Goal: Navigation & Orientation: Find specific page/section

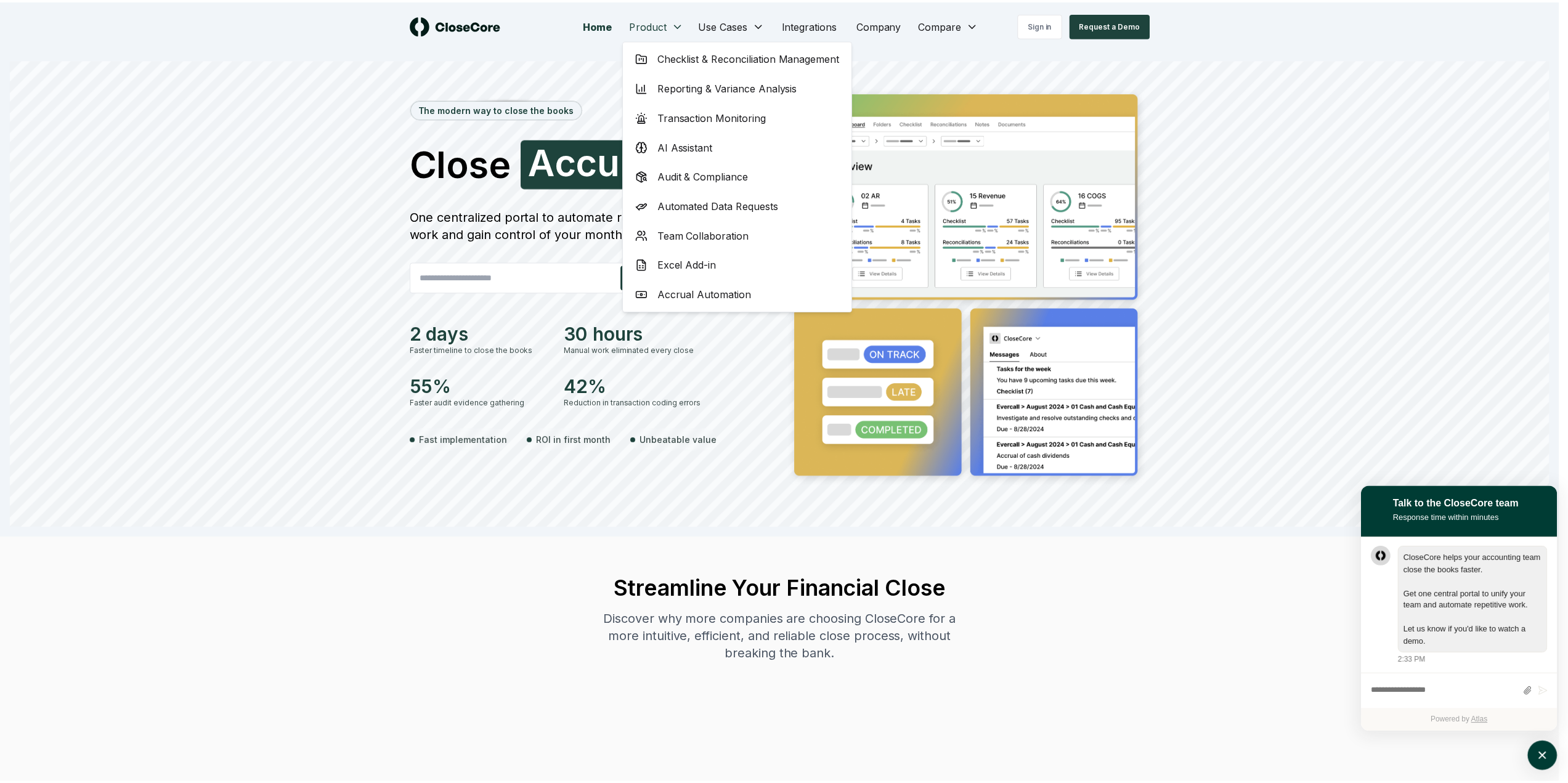
scroll to position [1, 0]
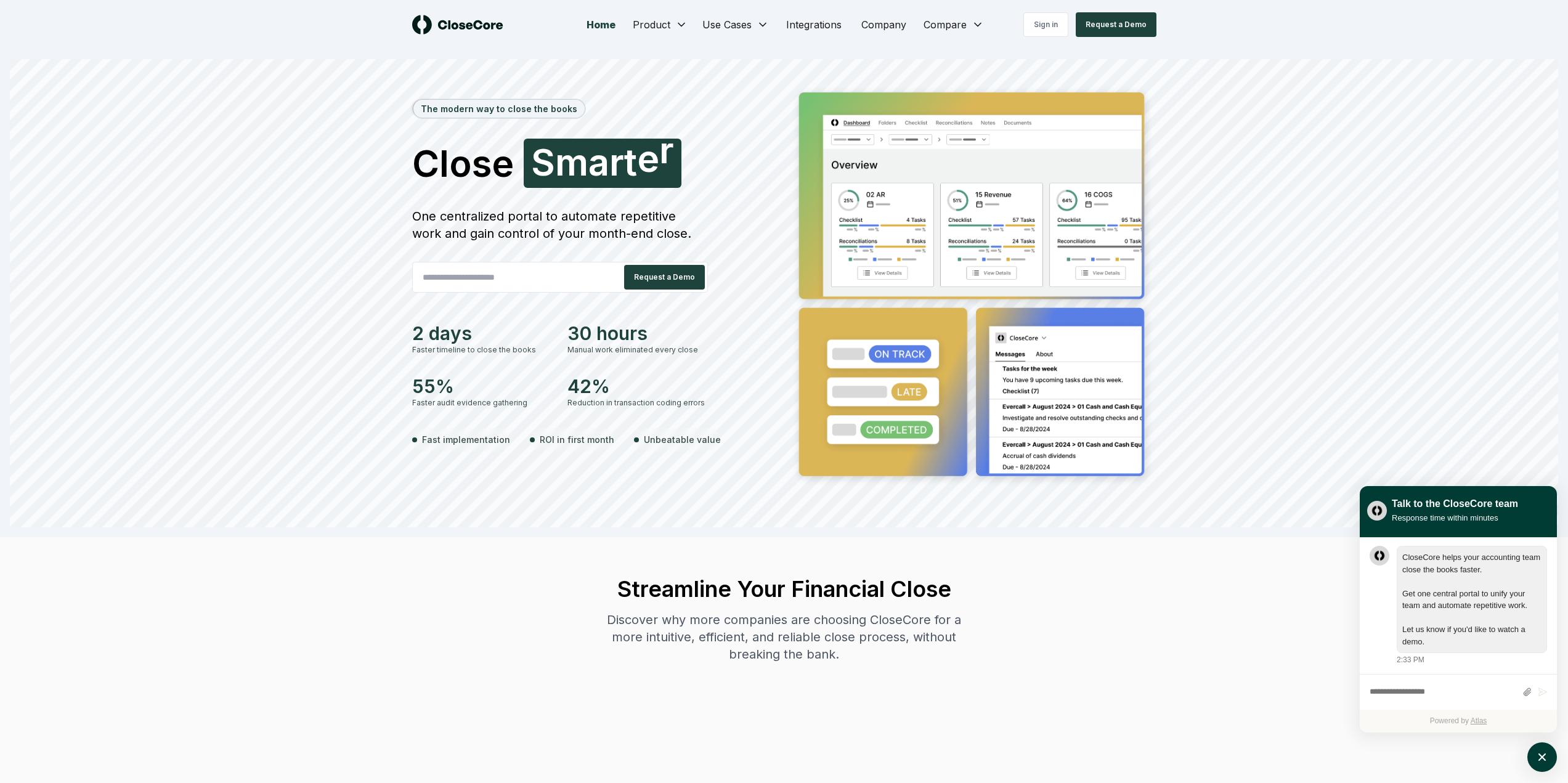
click at [272, 245] on div "The modern way to close the books Close Accurately S [PERSON_NAME] One centrali…" at bounding box center [784, 305] width 1548 height 444
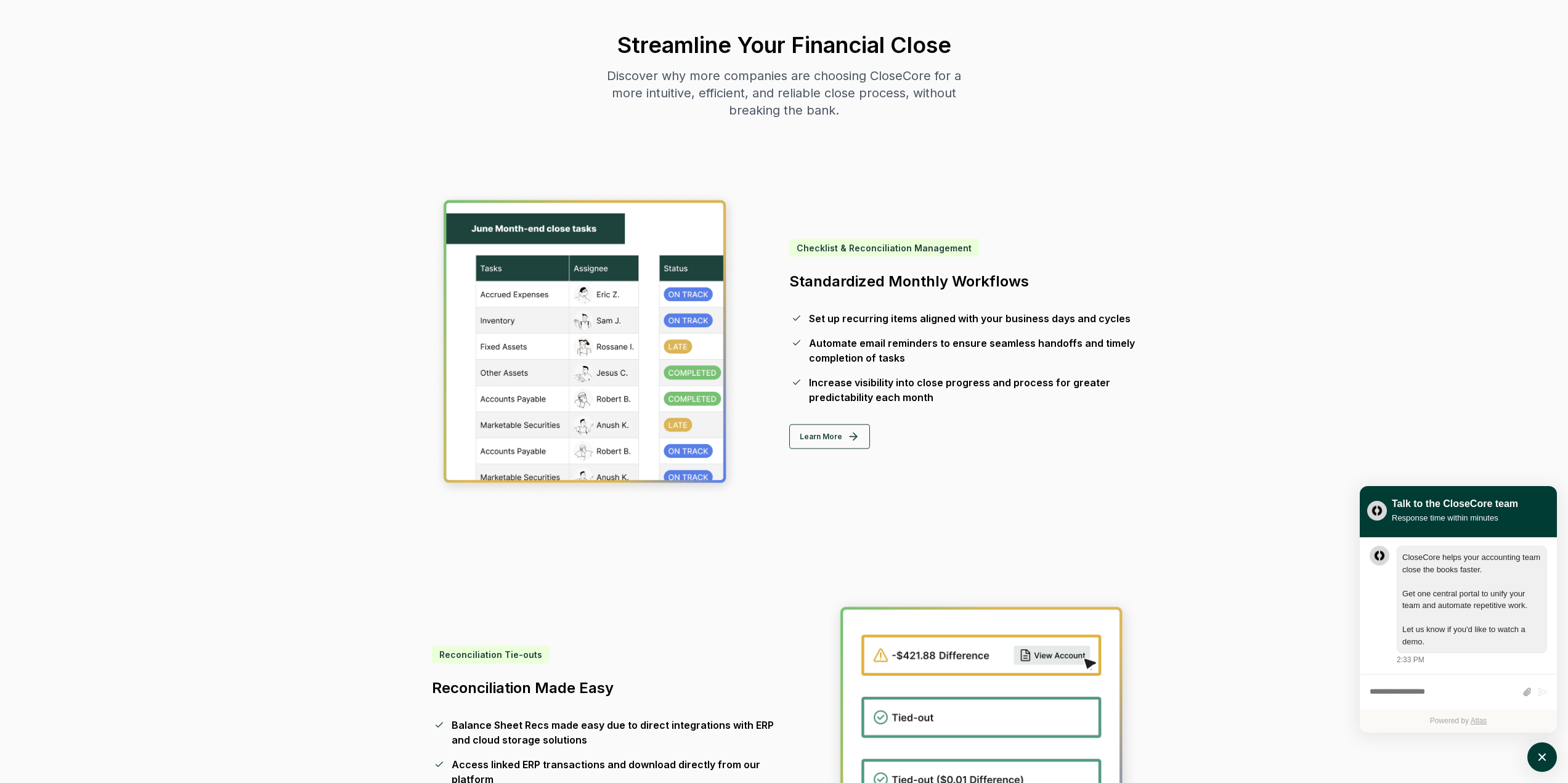
scroll to position [554, 0]
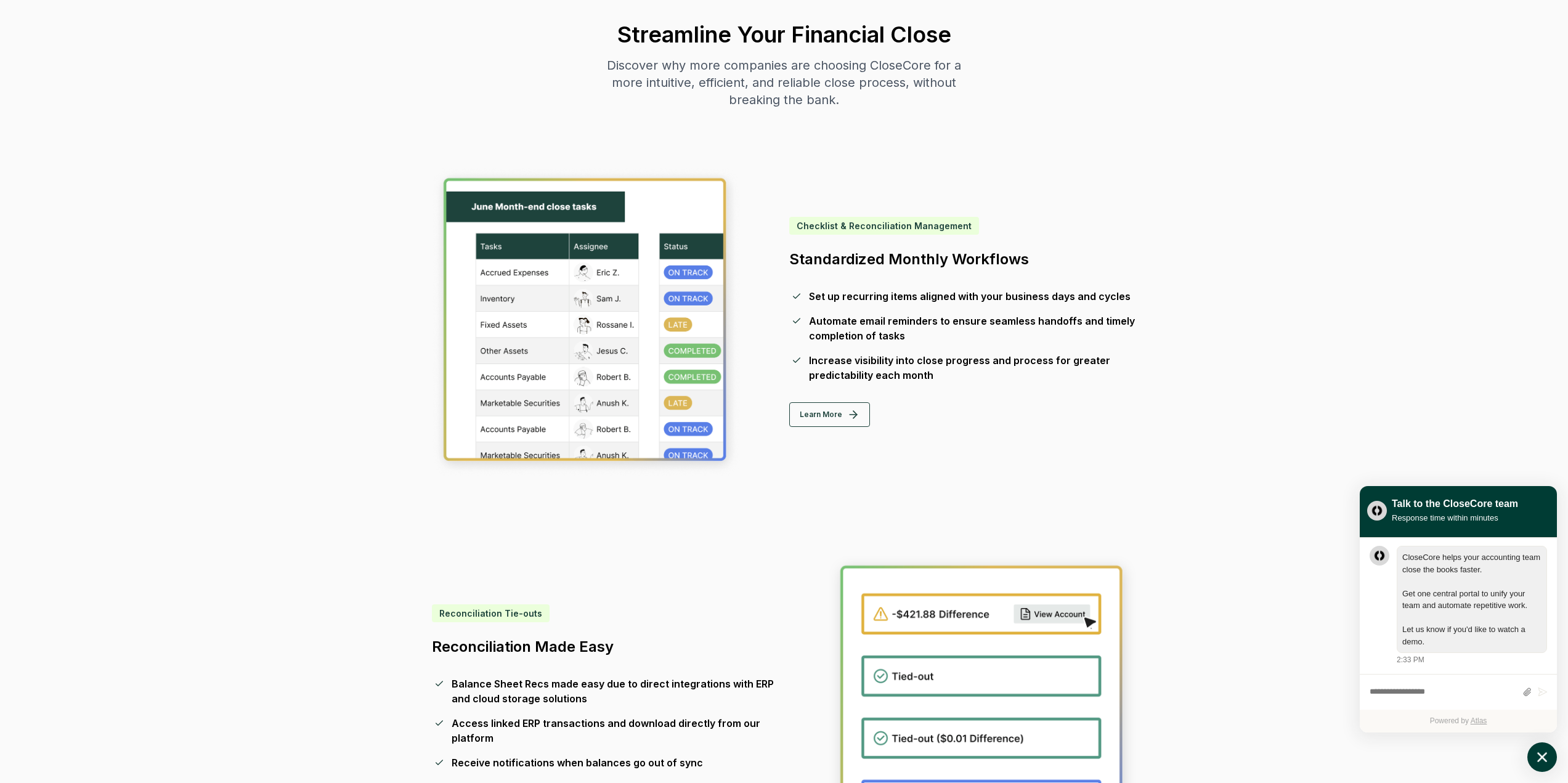
click at [1544, 761] on icon "atlas-launcher" at bounding box center [1542, 757] width 18 height 18
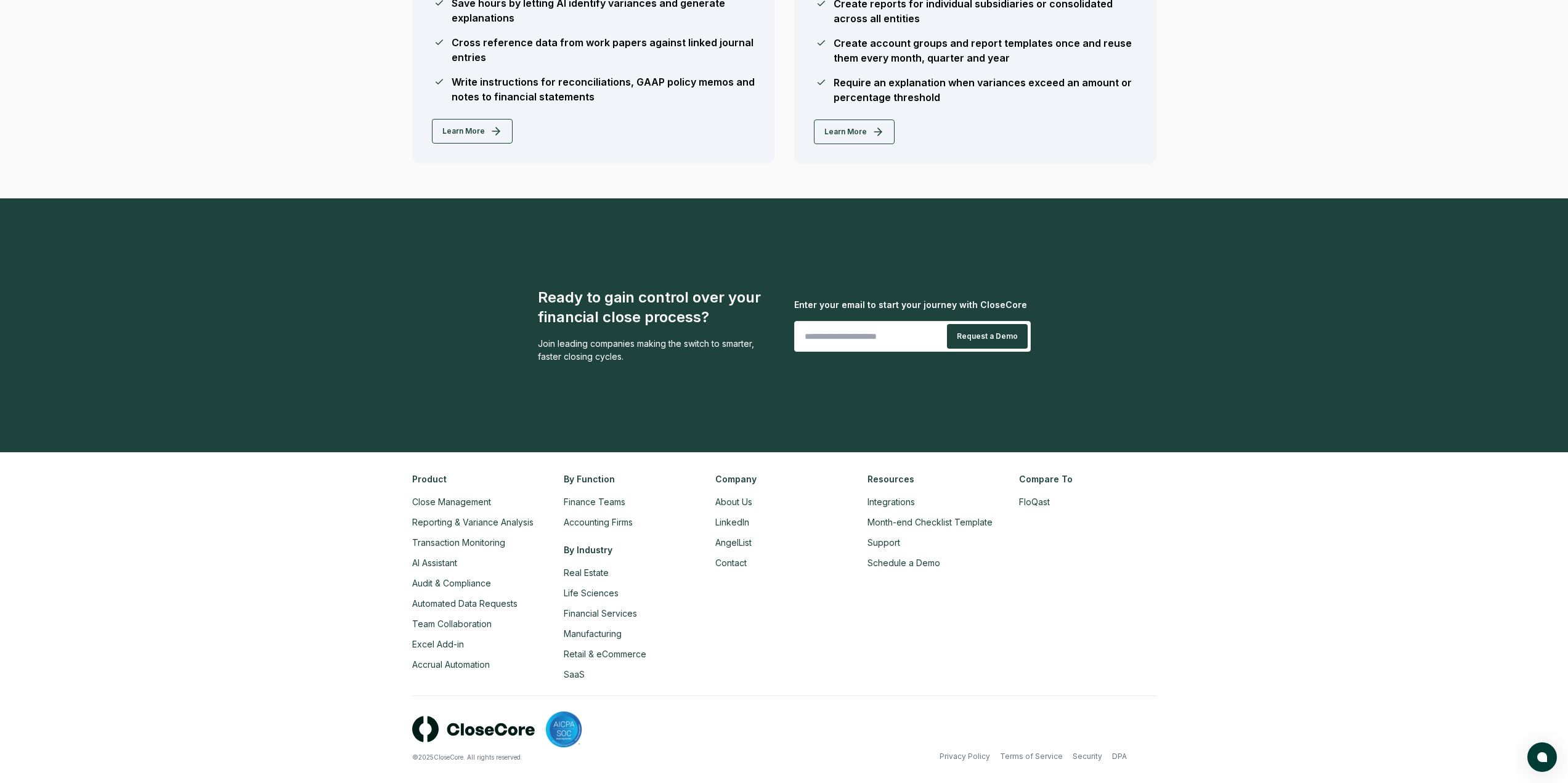
scroll to position [2626, 0]
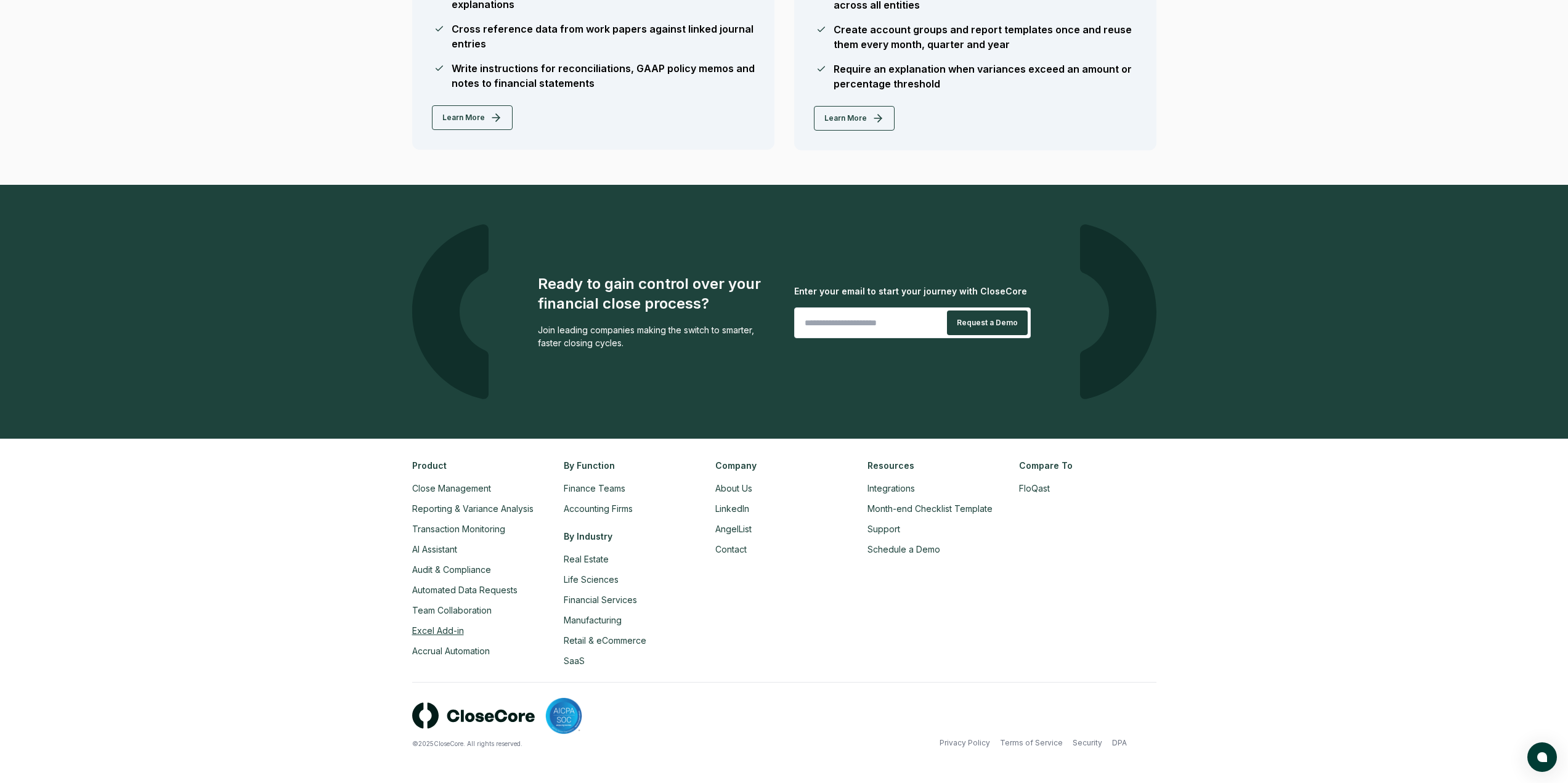
click at [449, 627] on link "Excel Add-in" at bounding box center [438, 630] width 51 height 10
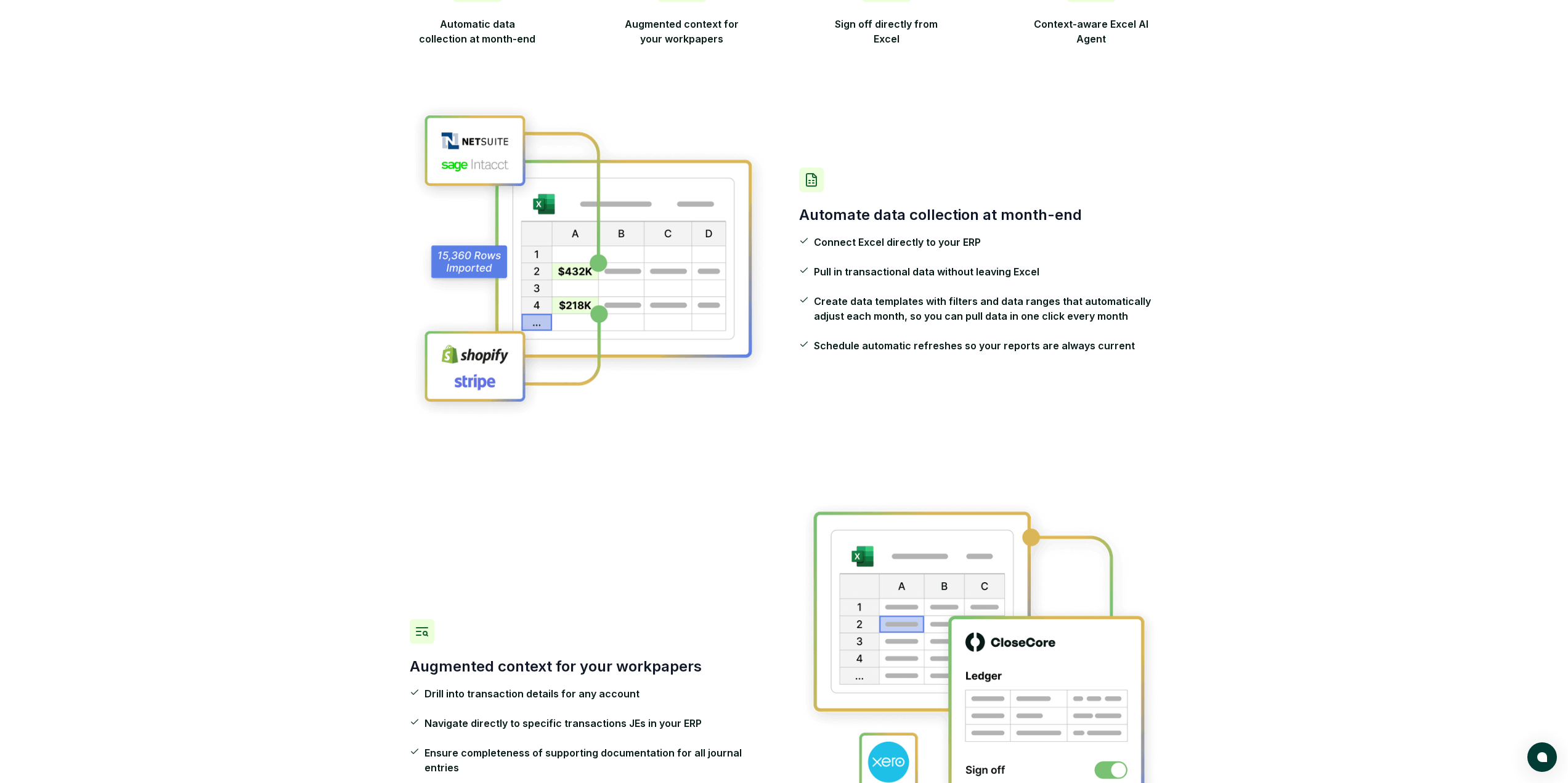
scroll to position [493, 0]
